Goal: Task Accomplishment & Management: Use online tool/utility

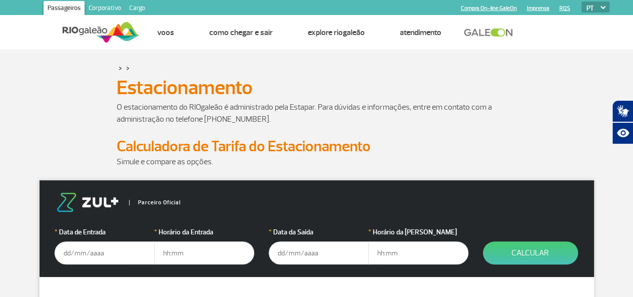
drag, startPoint x: 0, startPoint y: 0, endPoint x: 233, endPoint y: 153, distance: 278.8
click at [233, 153] on body "Passageiros Corporativo Cargo Compra On-line GaleOn Imprensa RQS PT ENG ESP Pág…" at bounding box center [316, 148] width 633 height 297
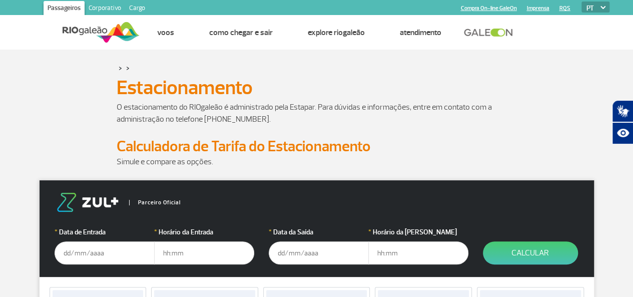
click at [404, 119] on p "O estacionamento do RIOgaleão é administrado pela Estapar. Para dúvidas e infor…" at bounding box center [317, 113] width 401 height 24
click at [106, 251] on input "text" at bounding box center [105, 252] width 100 height 23
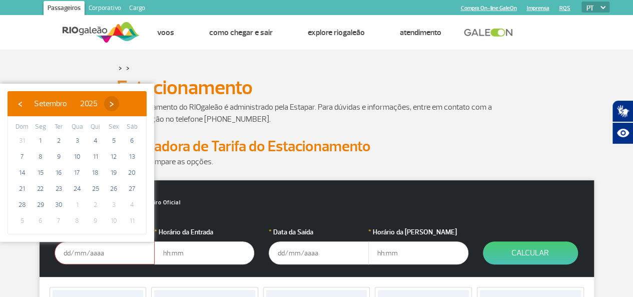
click at [119, 104] on span "›" at bounding box center [111, 103] width 15 height 15
click at [113, 104] on span "›" at bounding box center [105, 103] width 15 height 15
click at [121, 104] on span "›" at bounding box center [113, 103] width 15 height 15
click at [109, 104] on span "›" at bounding box center [101, 103] width 15 height 15
click at [117, 104] on span "›" at bounding box center [109, 103] width 15 height 15
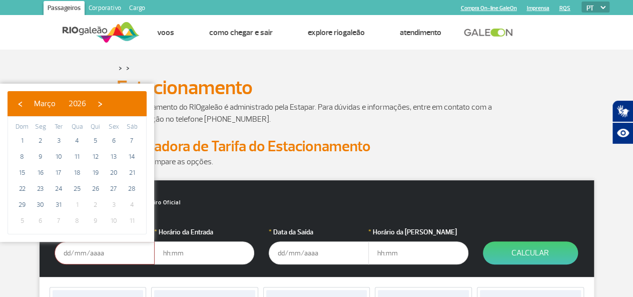
click at [108, 104] on span "›" at bounding box center [100, 103] width 15 height 15
click at [101, 104] on span "›" at bounding box center [93, 103] width 15 height 15
click at [103, 104] on span "›" at bounding box center [95, 103] width 15 height 15
click at [105, 104] on span "›" at bounding box center [97, 103] width 15 height 15
click at [103, 104] on span "›" at bounding box center [95, 103] width 15 height 15
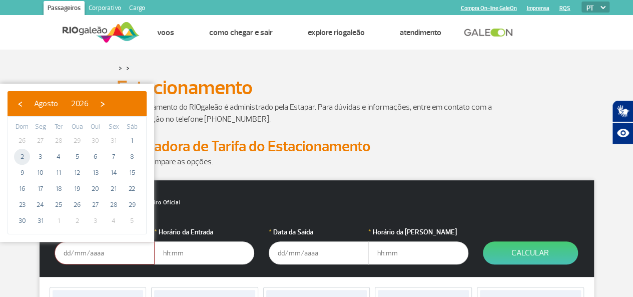
click at [24, 154] on span "2" at bounding box center [22, 157] width 16 height 16
type input "[DATE]"
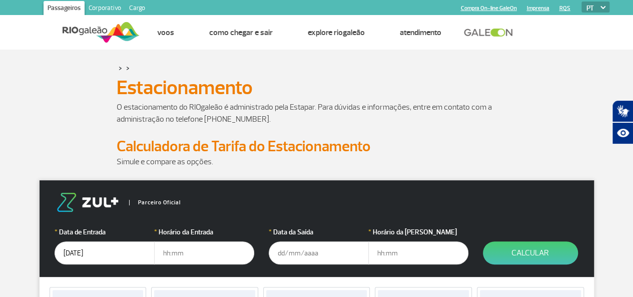
click at [187, 254] on input "text" at bounding box center [204, 252] width 100 height 23
type input "04:00"
click at [303, 258] on input "text" at bounding box center [319, 252] width 100 height 23
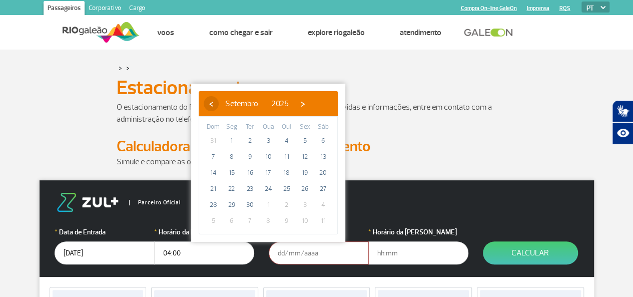
click at [209, 103] on span "‹" at bounding box center [211, 103] width 15 height 15
click at [301, 102] on span "›" at bounding box center [293, 103] width 15 height 15
click at [310, 102] on span "›" at bounding box center [302, 103] width 15 height 15
click at [304, 102] on span "›" at bounding box center [296, 103] width 15 height 15
click at [312, 102] on span "›" at bounding box center [304, 103] width 15 height 15
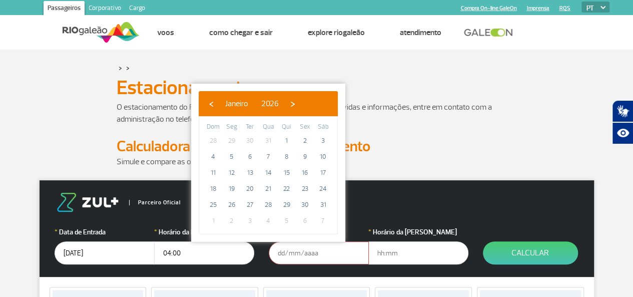
click at [300, 102] on span "›" at bounding box center [292, 103] width 15 height 15
click at [308, 102] on span "›" at bounding box center [300, 103] width 15 height 15
click at [299, 102] on span "›" at bounding box center [291, 103] width 15 height 15
click at [292, 102] on span "›" at bounding box center [284, 103] width 15 height 15
click at [294, 102] on span "›" at bounding box center [286, 103] width 15 height 15
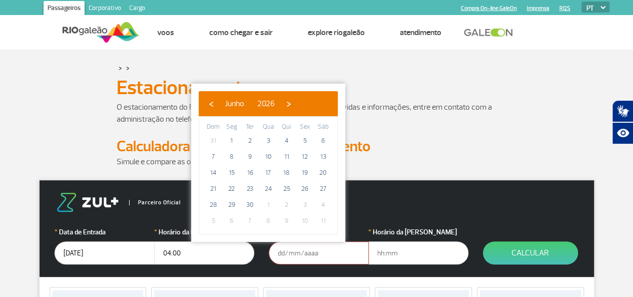
click at [296, 102] on span "›" at bounding box center [288, 103] width 15 height 15
click at [294, 102] on span "›" at bounding box center [286, 103] width 15 height 15
click at [211, 187] on span "16" at bounding box center [213, 189] width 16 height 16
type input "[DATE]"
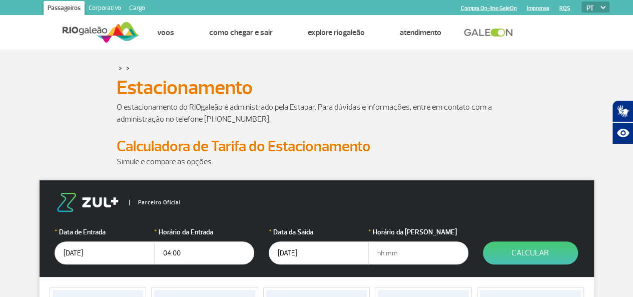
click at [386, 257] on input "text" at bounding box center [418, 252] width 100 height 23
type input "05:00"
click at [555, 250] on button "Calcular" at bounding box center [530, 252] width 95 height 23
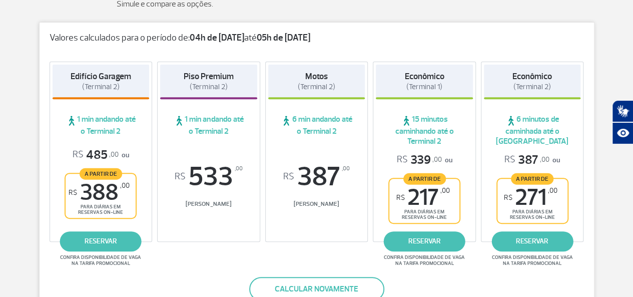
scroll to position [201, 0]
